Goal: Task Accomplishment & Management: Manage account settings

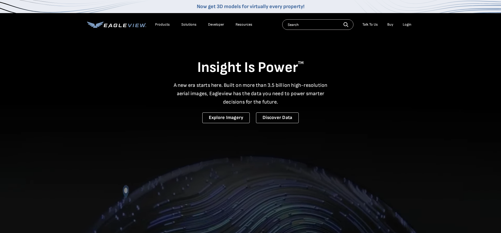
click at [408, 29] on div "Search Talk To Us Buy Login" at bounding box center [348, 24] width 132 height 10
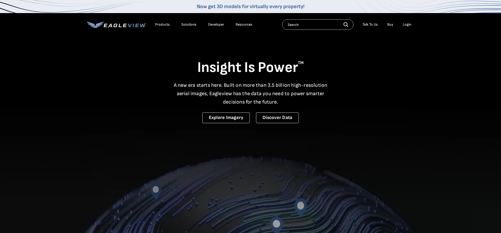
click at [409, 25] on div "Login" at bounding box center [406, 24] width 9 height 5
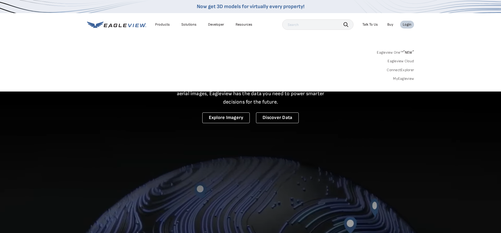
click at [408, 25] on div "Login" at bounding box center [406, 24] width 9 height 5
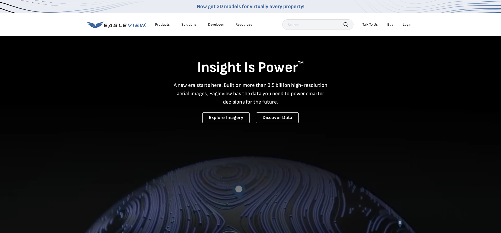
click at [409, 27] on li "Login" at bounding box center [407, 25] width 14 height 8
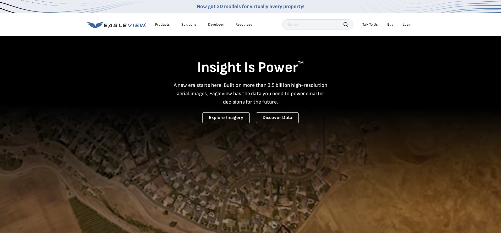
click at [406, 23] on div "Login" at bounding box center [406, 24] width 9 height 5
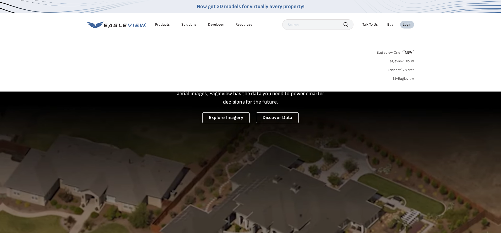
click at [396, 52] on link "Eagleview One™ * NEW *" at bounding box center [394, 52] width 37 height 6
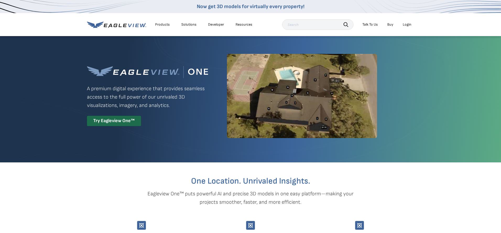
click at [412, 25] on li "Login" at bounding box center [407, 25] width 14 height 8
click at [407, 24] on div "Login" at bounding box center [406, 24] width 9 height 5
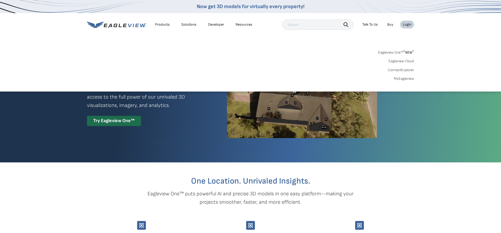
click at [407, 78] on link "MyEagleview" at bounding box center [403, 78] width 20 height 5
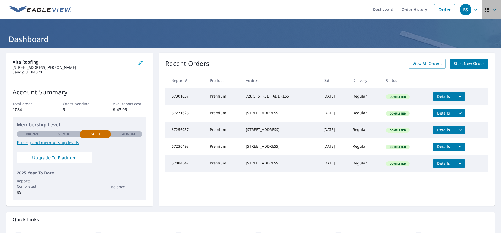
click at [496, 11] on icon "button" at bounding box center [494, 10] width 6 height 6
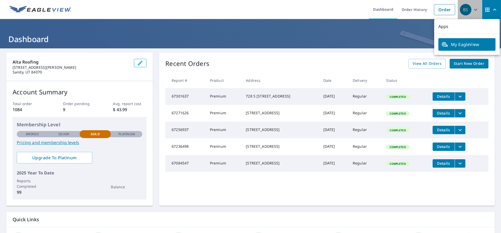
click at [478, 10] on icon "button" at bounding box center [475, 10] width 6 height 6
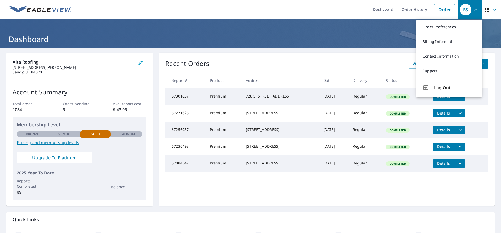
click at [396, 34] on h1 "Dashboard" at bounding box center [250, 39] width 488 height 11
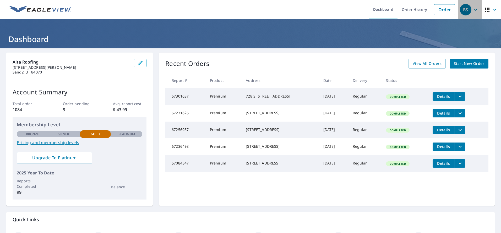
click at [476, 9] on icon "button" at bounding box center [475, 10] width 3 height 2
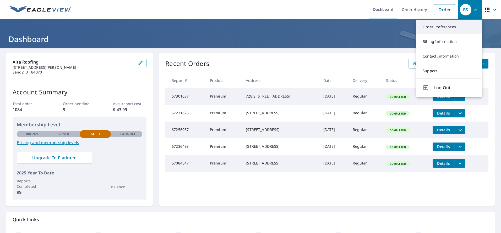
click at [437, 28] on link "Order Preferences" at bounding box center [448, 27] width 65 height 15
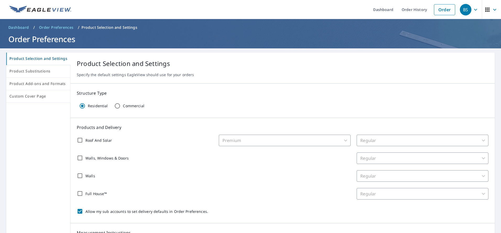
click at [489, 9] on icon "button" at bounding box center [487, 10] width 4 height 4
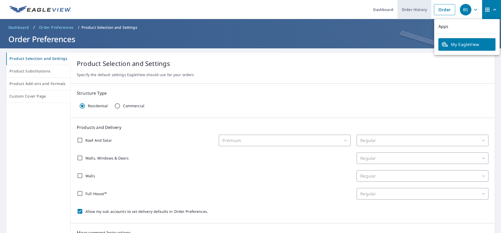
click at [407, 10] on link "Order History" at bounding box center [414, 9] width 34 height 19
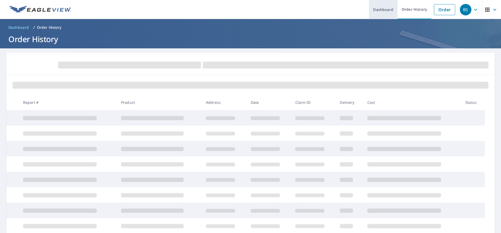
click at [380, 10] on link "Dashboard" at bounding box center [383, 9] width 29 height 19
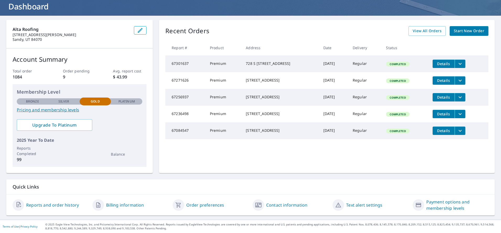
scroll to position [33, 0]
click at [448, 207] on link "Payment options and membership levels" at bounding box center [457, 205] width 62 height 13
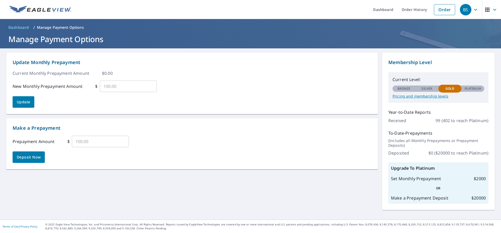
click at [473, 9] on icon "button" at bounding box center [475, 10] width 6 height 6
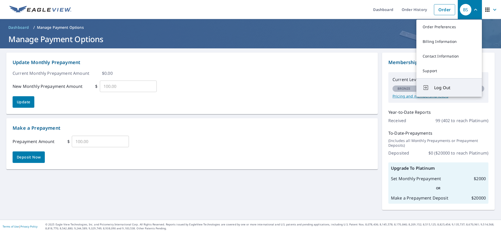
click at [435, 89] on span "Log Out" at bounding box center [454, 88] width 41 height 6
